Goal: Navigation & Orientation: Understand site structure

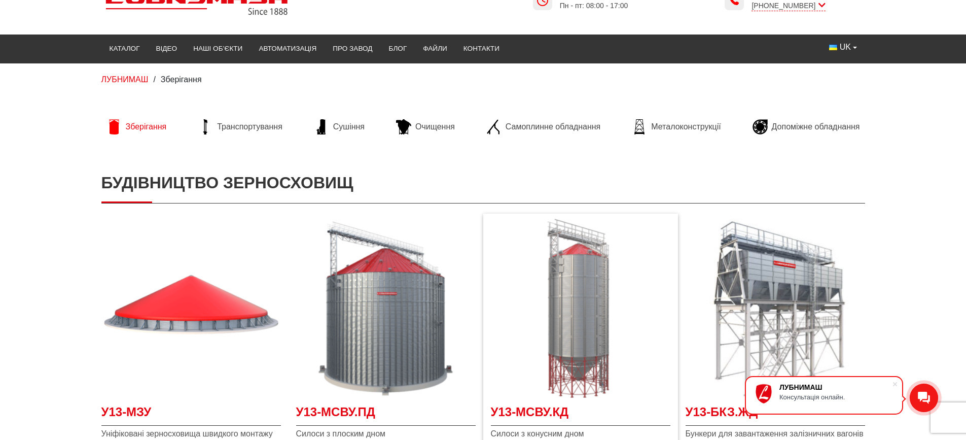
scroll to position [51, 0]
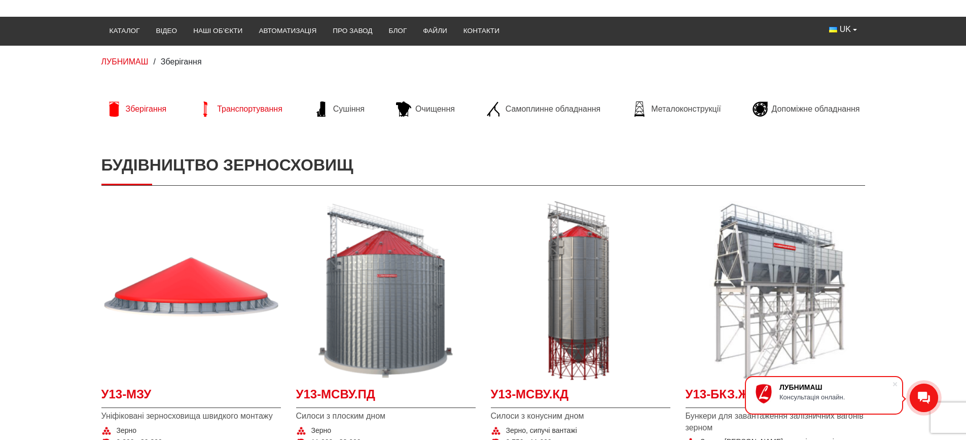
click at [258, 114] on span "Транспортування" at bounding box center [249, 108] width 65 height 11
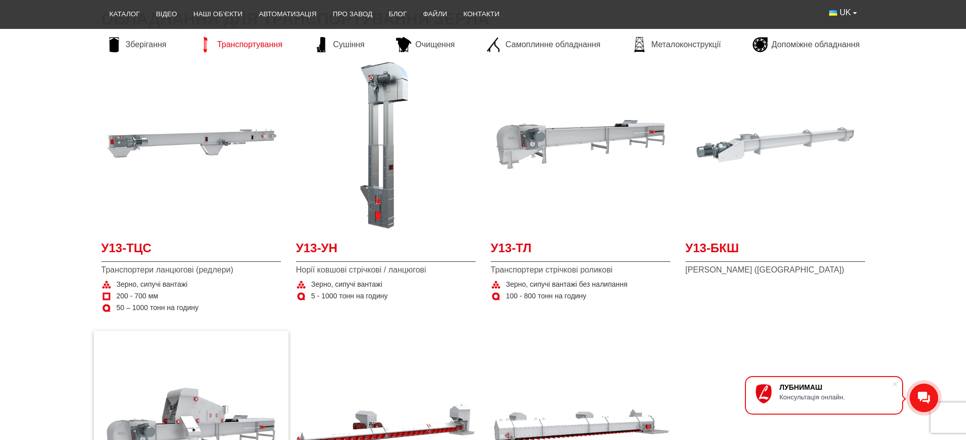
scroll to position [152, 0]
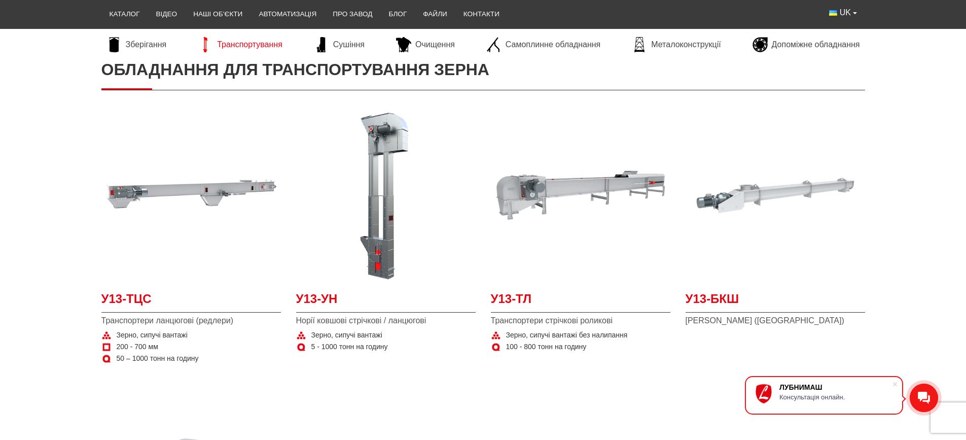
click at [322, 35] on li "Сушіння" at bounding box center [339, 44] width 61 height 31
click at [339, 48] on span "Сушіння" at bounding box center [348, 44] width 31 height 11
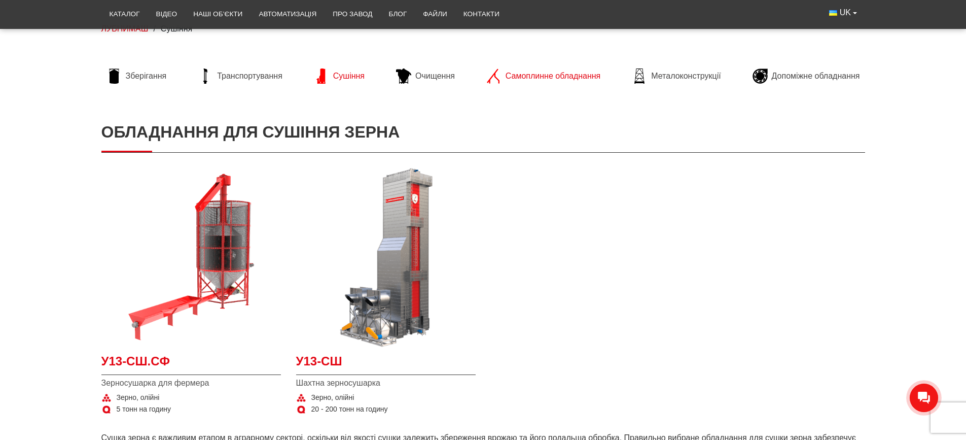
scroll to position [101, 0]
